Goal: Task Accomplishment & Management: Complete application form

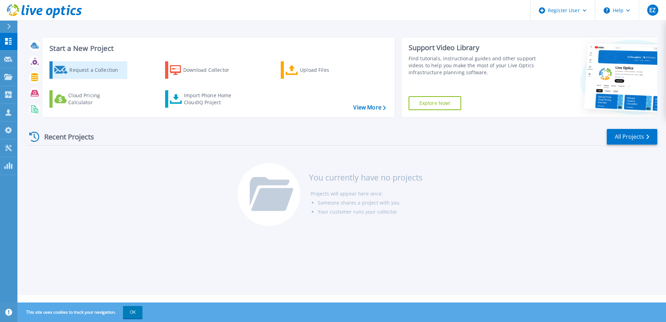
click at [98, 69] on div "Request a Collection" at bounding box center [97, 70] width 56 height 14
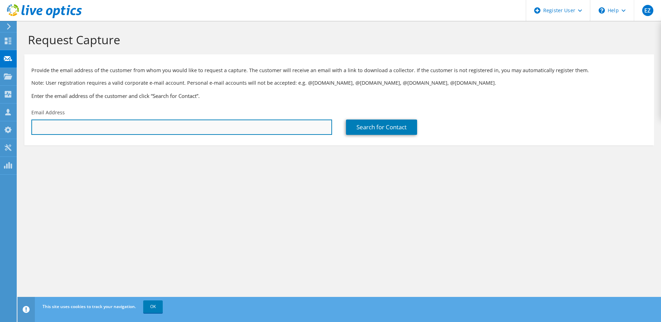
click at [68, 123] on input "text" at bounding box center [181, 127] width 301 height 15
paste input "[PERSON_NAME][EMAIL_ADDRESS][DOMAIN_NAME]"
type input "[PERSON_NAME][EMAIL_ADDRESS][DOMAIN_NAME]"
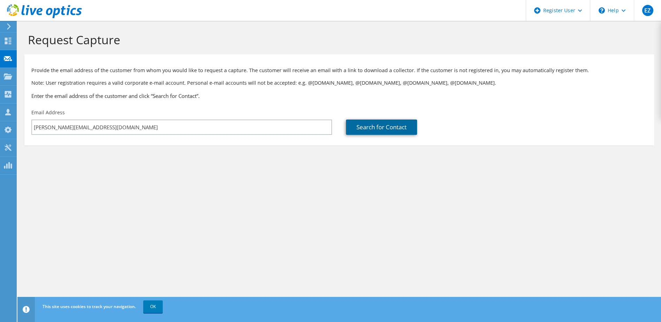
click at [385, 128] on link "Search for Contact" at bounding box center [381, 127] width 71 height 15
type input "Martinus Rail"
type input "[PERSON_NAME]"
type input "Vanhoos"
type input "[GEOGRAPHIC_DATA]"
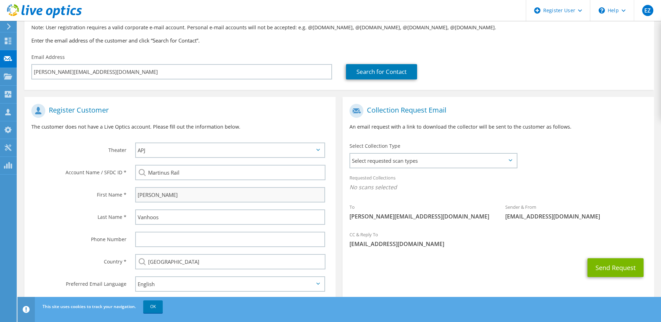
scroll to position [74, 0]
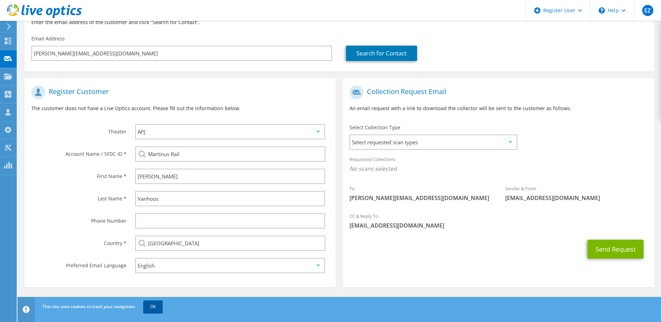
click at [148, 306] on link "OK" at bounding box center [153, 306] width 20 height 13
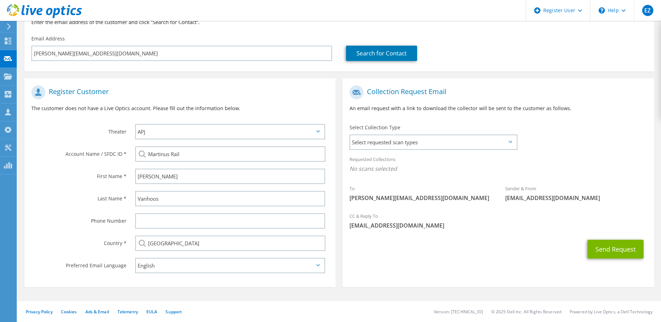
scroll to position [39, 0]
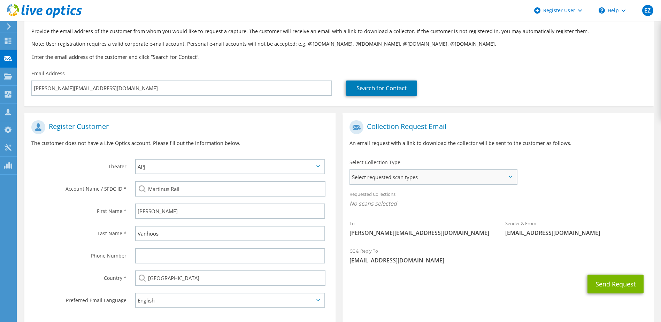
click at [467, 181] on span "Select requested scan types" at bounding box center [433, 177] width 166 height 14
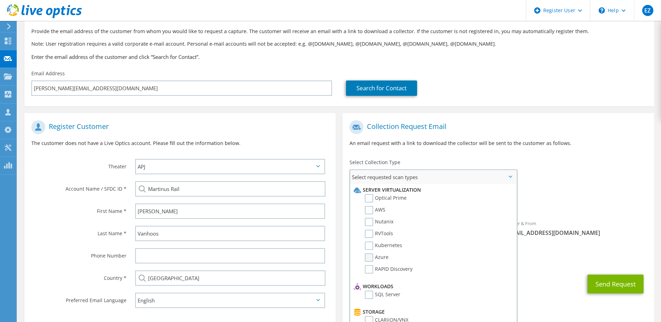
click at [369, 256] on label "Azure" at bounding box center [377, 257] width 24 height 8
click at [0, 0] on input "Azure" at bounding box center [0, 0] width 0 height 0
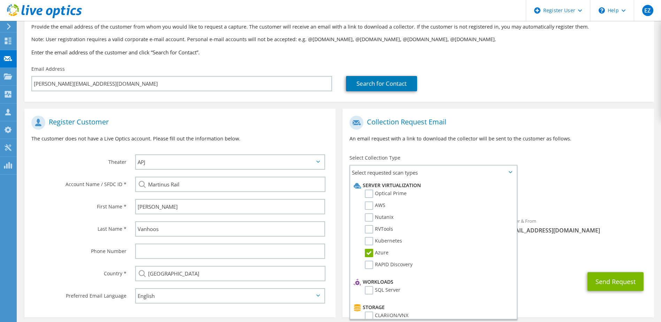
scroll to position [74, 0]
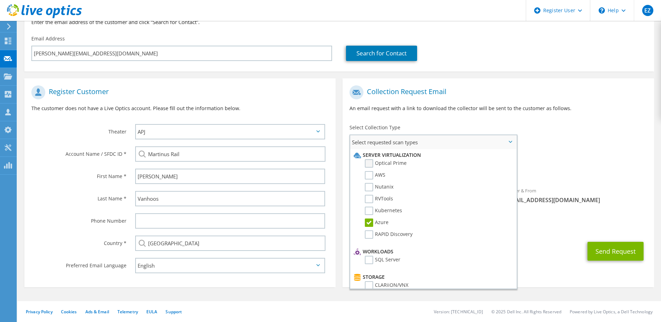
click at [378, 159] on label "Optical Prime" at bounding box center [386, 163] width 42 height 8
click at [0, 0] on input "Optical Prime" at bounding box center [0, 0] width 0 height 0
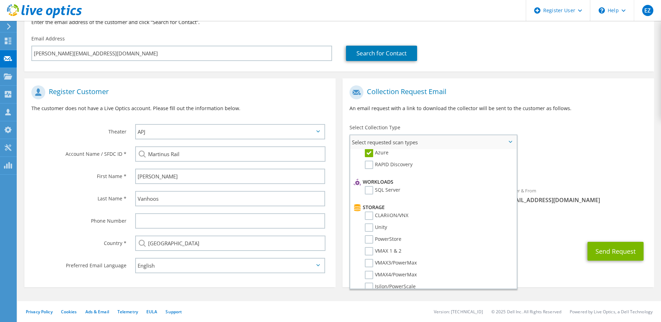
scroll to position [0, 0]
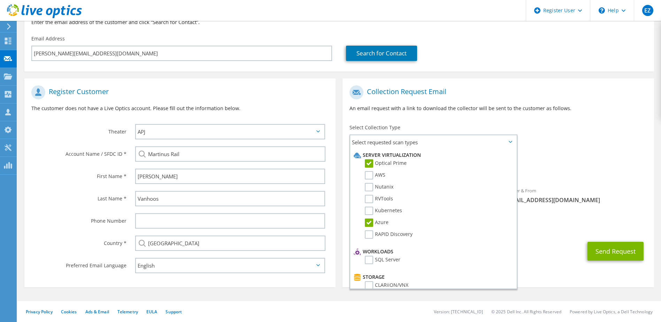
click at [596, 157] on div "Requested Collections No scans selected Azure Optical Prime" at bounding box center [498, 166] width 311 height 28
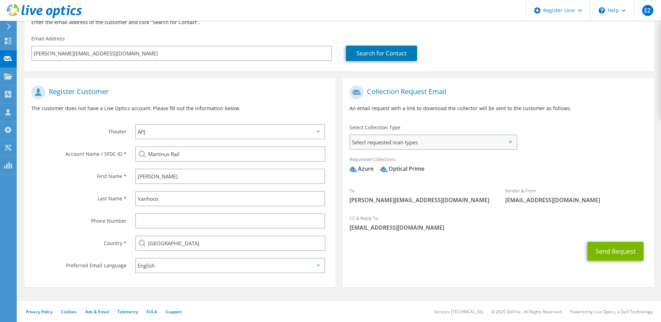
click at [424, 139] on span "Select requested scan types" at bounding box center [433, 142] width 166 height 14
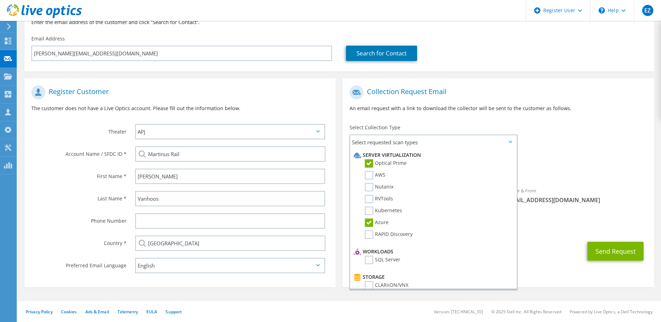
drag, startPoint x: 555, startPoint y: 186, endPoint x: 544, endPoint y: 202, distance: 19.0
click at [555, 186] on div "Sender & From [EMAIL_ADDRESS][DOMAIN_NAME]" at bounding box center [576, 195] width 156 height 24
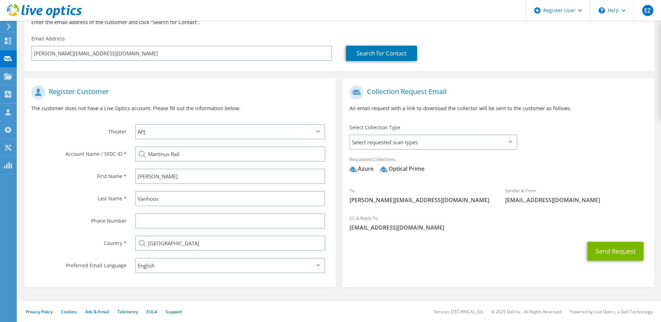
drag, startPoint x: 458, startPoint y: 252, endPoint x: 457, endPoint y: 213, distance: 38.7
click at [458, 252] on div "Send Request" at bounding box center [498, 251] width 311 height 26
click at [483, 138] on span "Select requested scan types" at bounding box center [433, 142] width 166 height 14
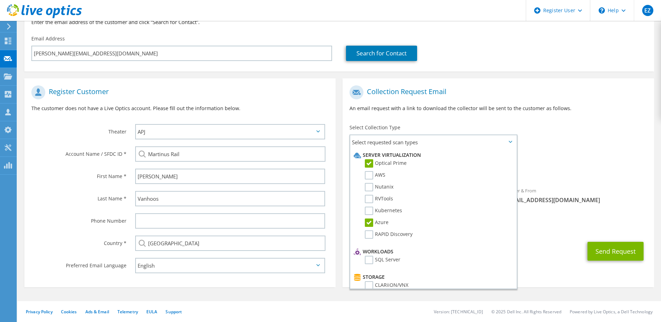
click at [597, 192] on div "Sender & From [EMAIL_ADDRESS][DOMAIN_NAME]" at bounding box center [576, 195] width 156 height 24
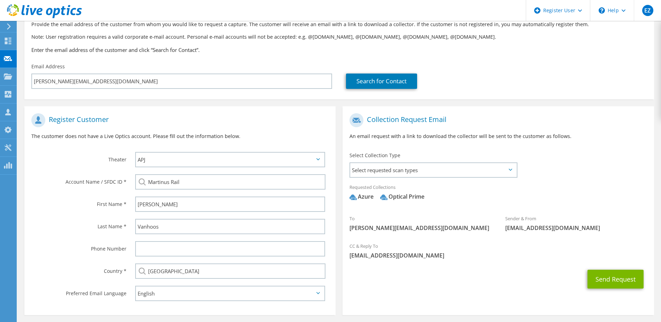
scroll to position [74, 0]
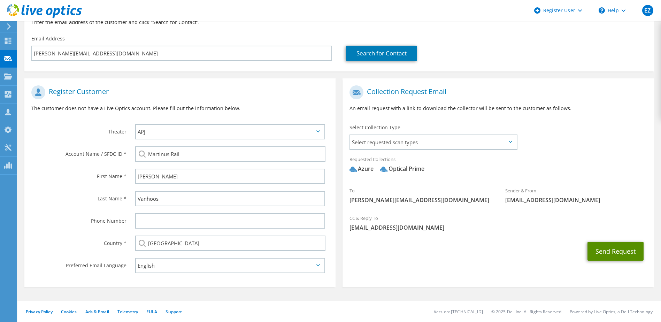
click at [605, 252] on button "Send Request" at bounding box center [616, 251] width 56 height 19
